Goal: Task Accomplishment & Management: Manage account settings

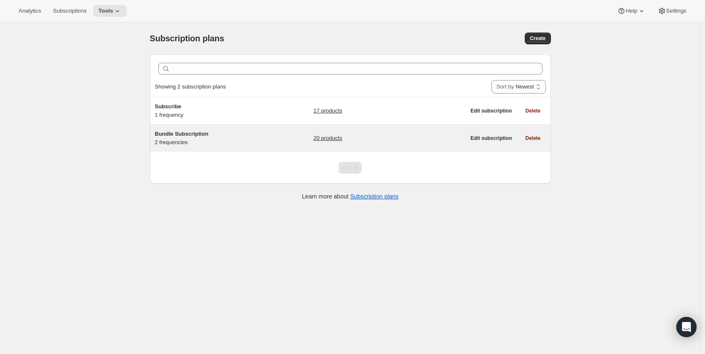
click at [187, 130] on h5 "Bundle Subscription" at bounding box center [207, 134] width 105 height 8
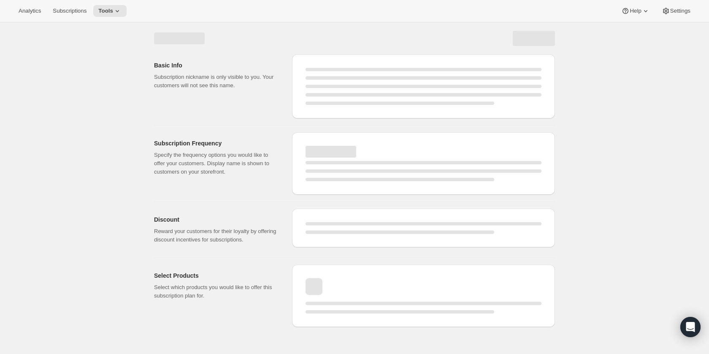
select select "WEEK"
select select "MONTH"
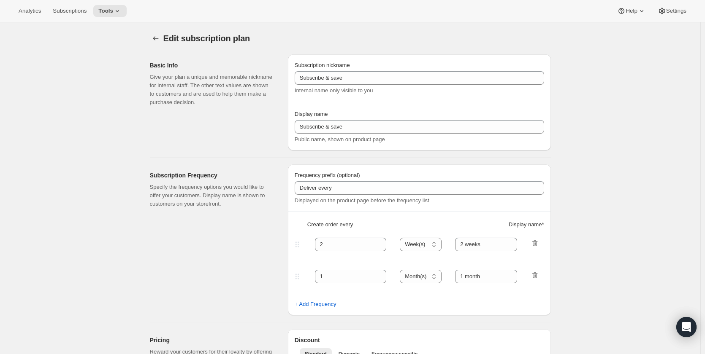
type input "Bundle Subscription"
type input "1"
select select "MONTH"
type input "Monthly"
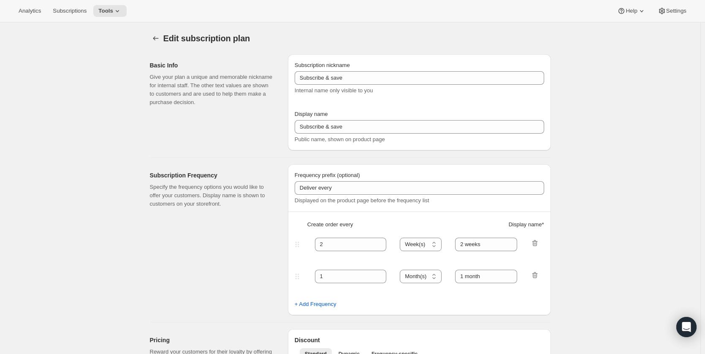
type input "3"
type input "Quarterly"
